Goal: Information Seeking & Learning: Learn about a topic

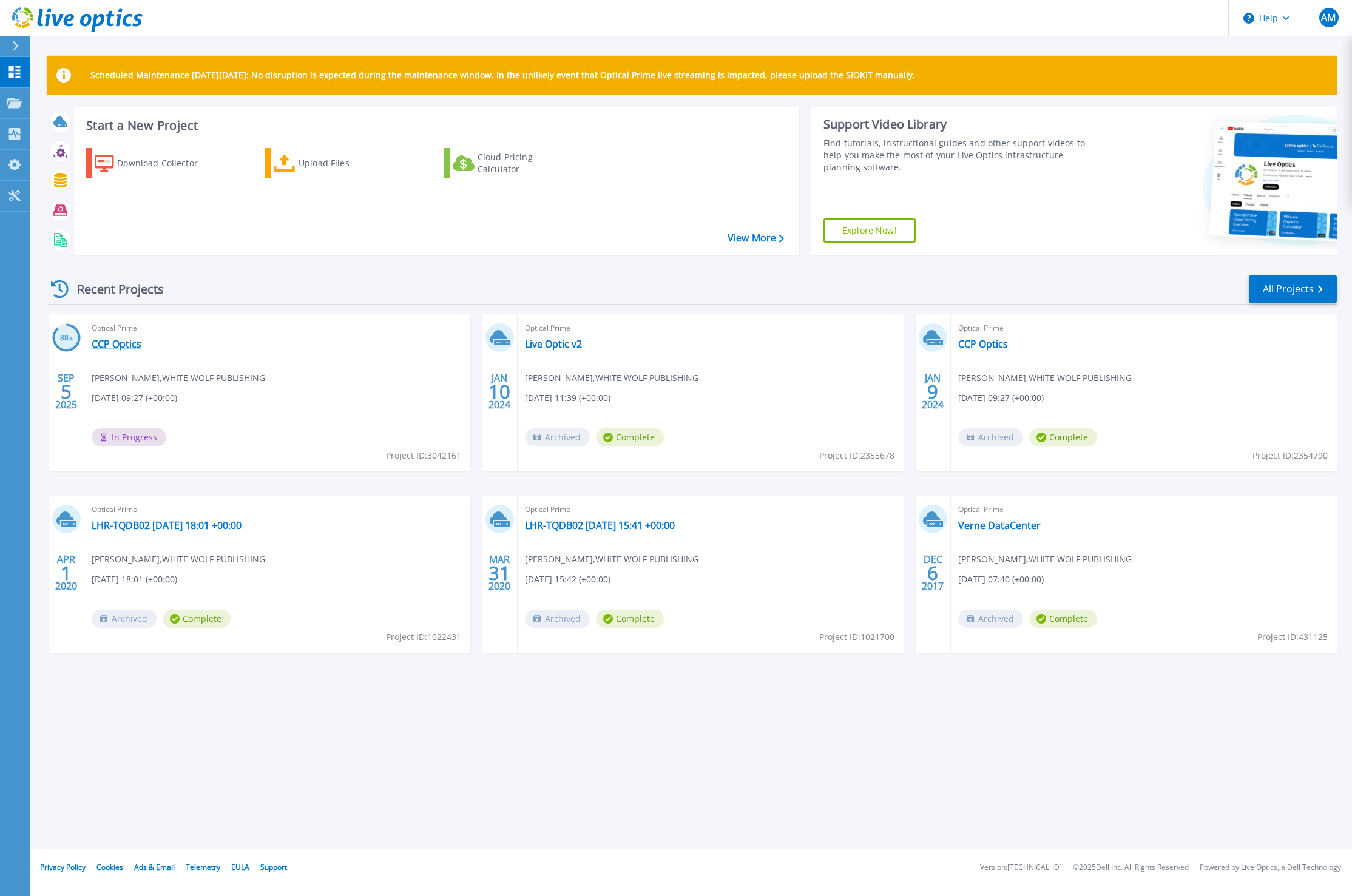
click at [120, 341] on link "CCP Optics" at bounding box center [116, 344] width 50 height 12
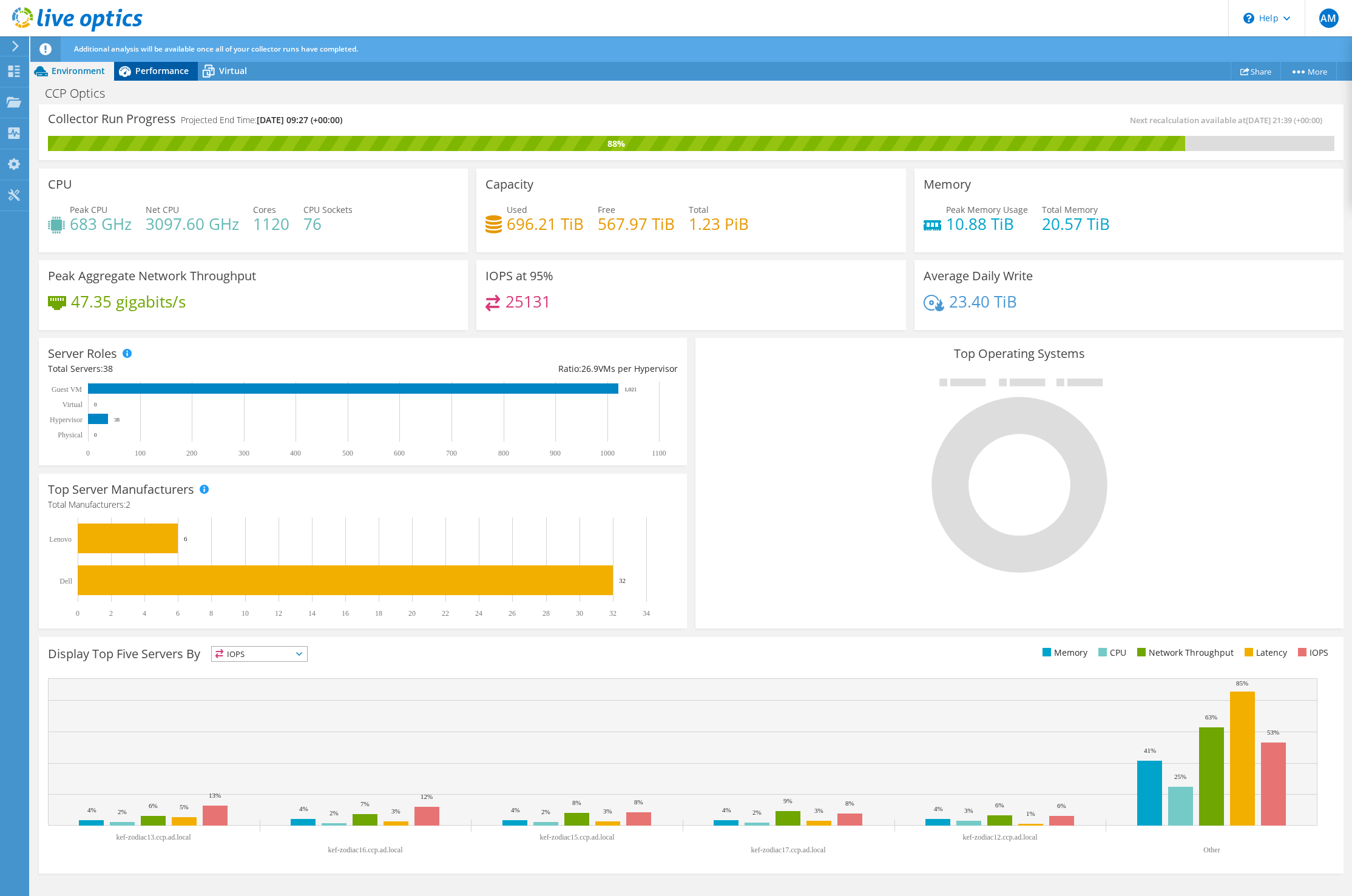
click at [164, 71] on span "Performance" at bounding box center [162, 70] width 53 height 11
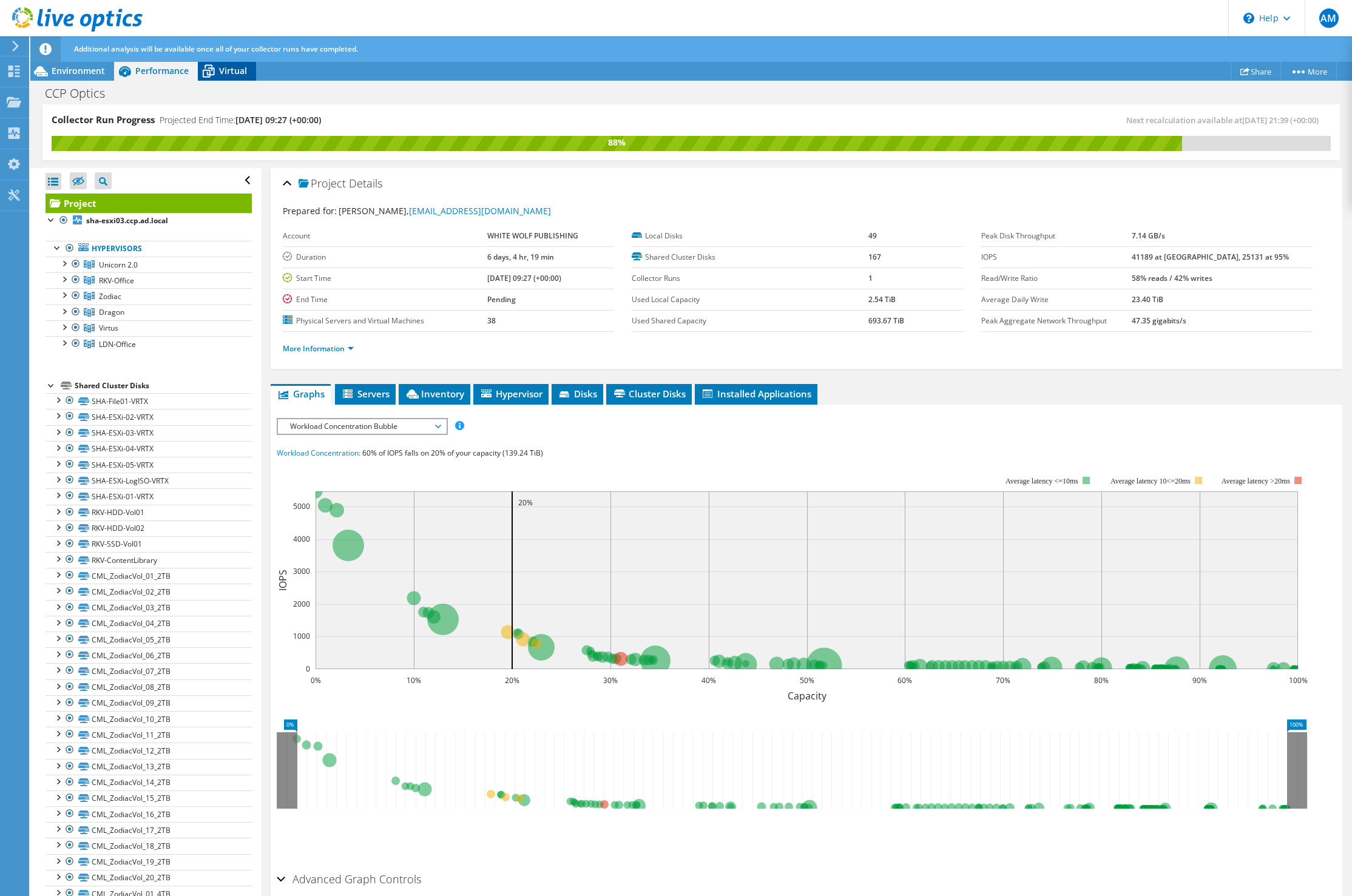
click at [223, 78] on div "Virtual" at bounding box center [227, 70] width 58 height 19
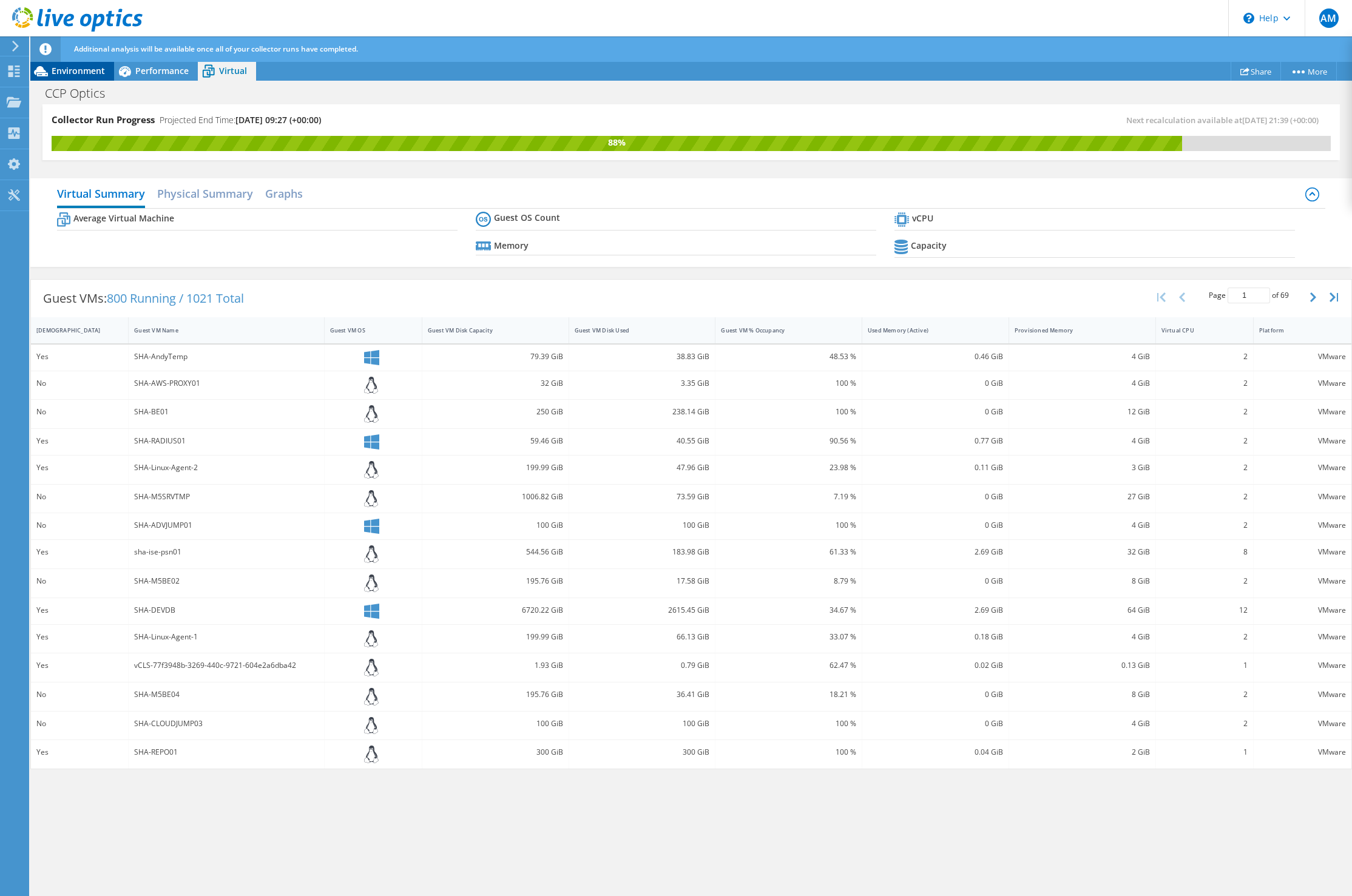
click at [88, 79] on div "Environment" at bounding box center [72, 70] width 84 height 19
